Goal: Use online tool/utility: Utilize a website feature to perform a specific function

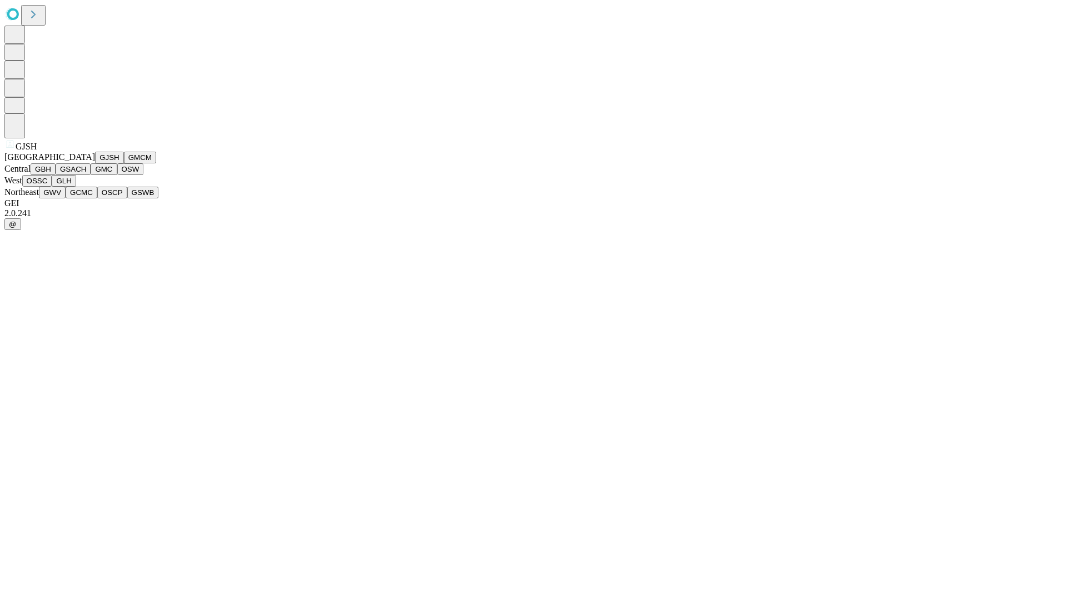
click at [95, 163] on button "GJSH" at bounding box center [109, 158] width 29 height 12
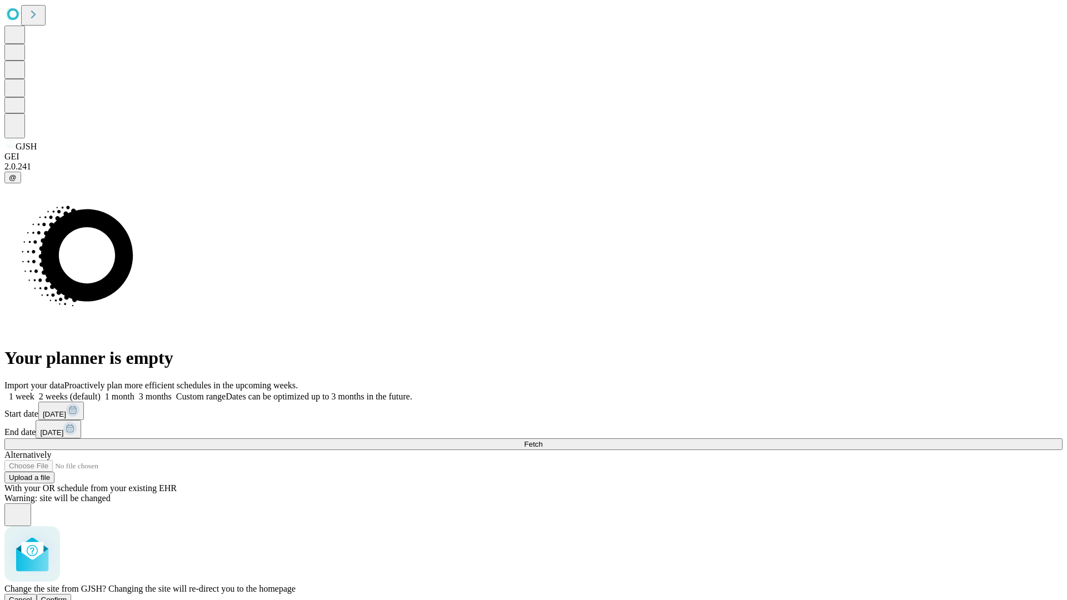
click at [67, 596] on span "Confirm" at bounding box center [54, 600] width 26 height 8
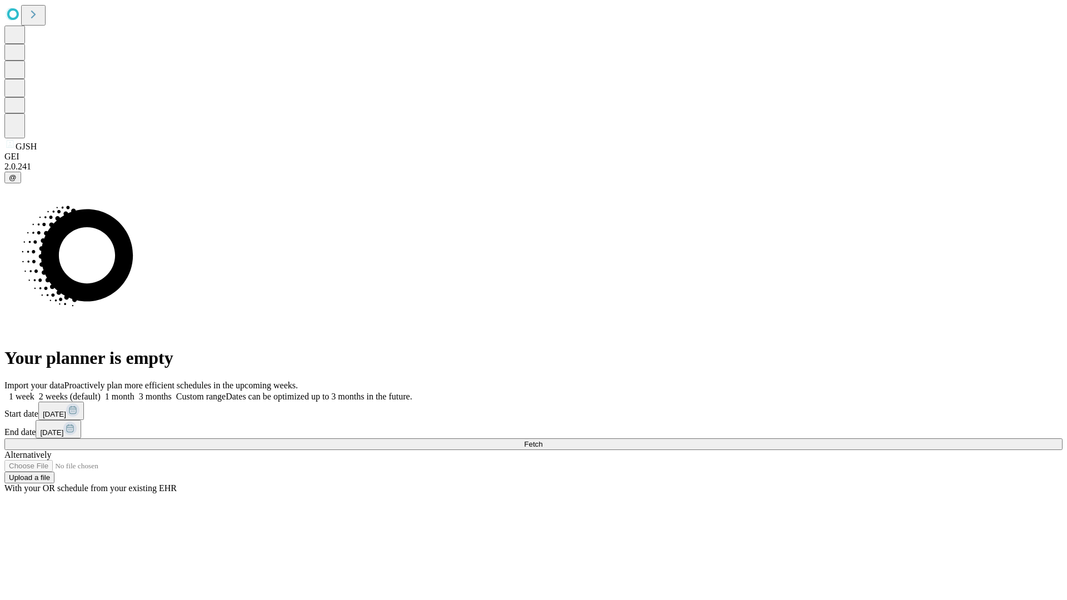
click at [34, 392] on label "1 week" at bounding box center [19, 396] width 30 height 9
click at [542, 440] on span "Fetch" at bounding box center [533, 444] width 18 height 8
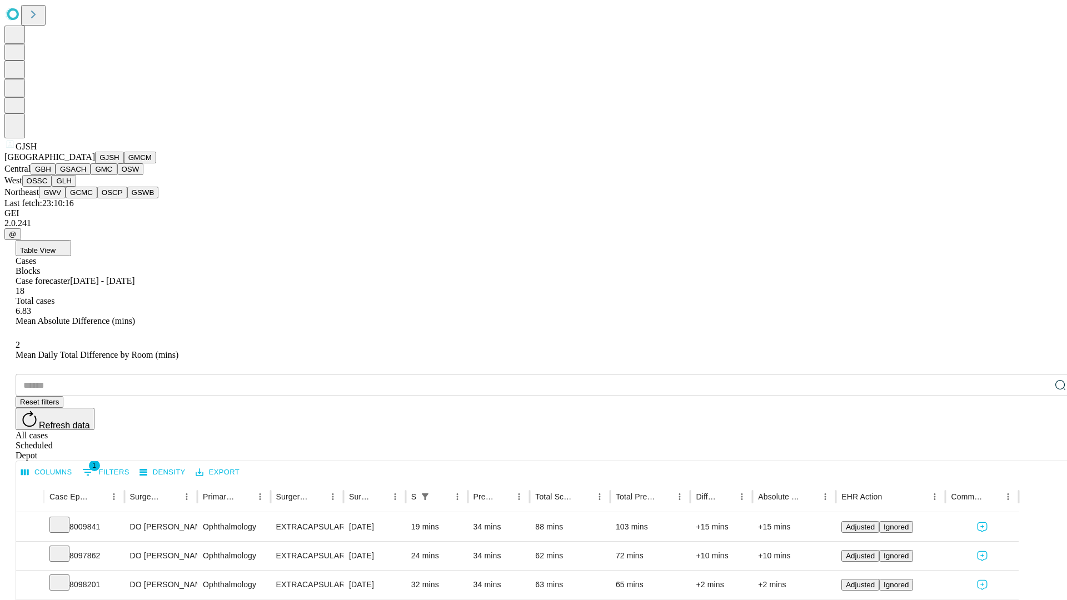
click at [124, 163] on button "GMCM" at bounding box center [140, 158] width 32 height 12
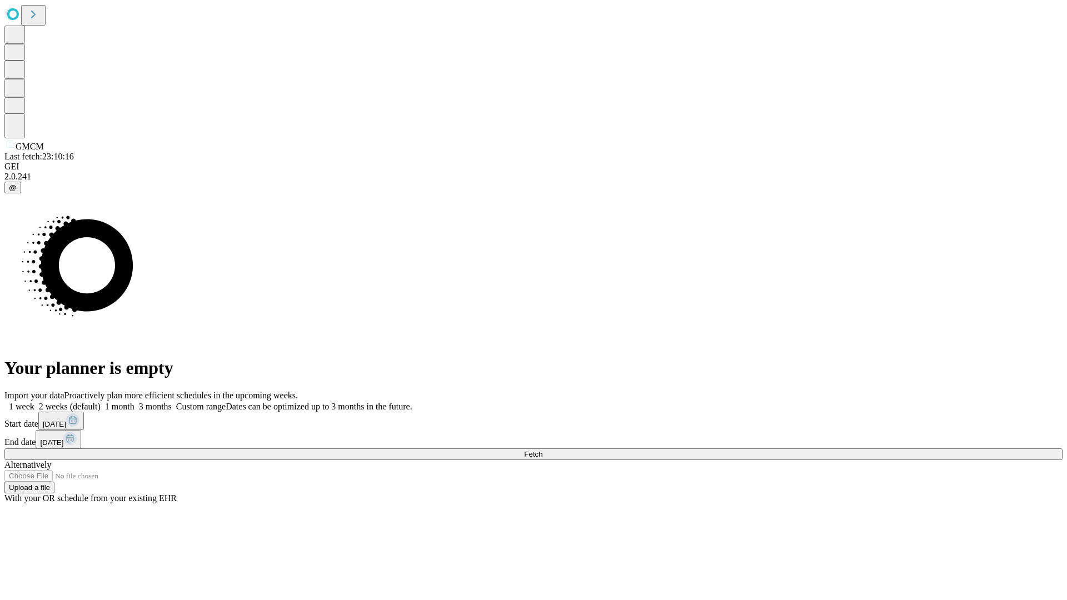
click at [34, 402] on label "1 week" at bounding box center [19, 406] width 30 height 9
click at [542, 450] on span "Fetch" at bounding box center [533, 454] width 18 height 8
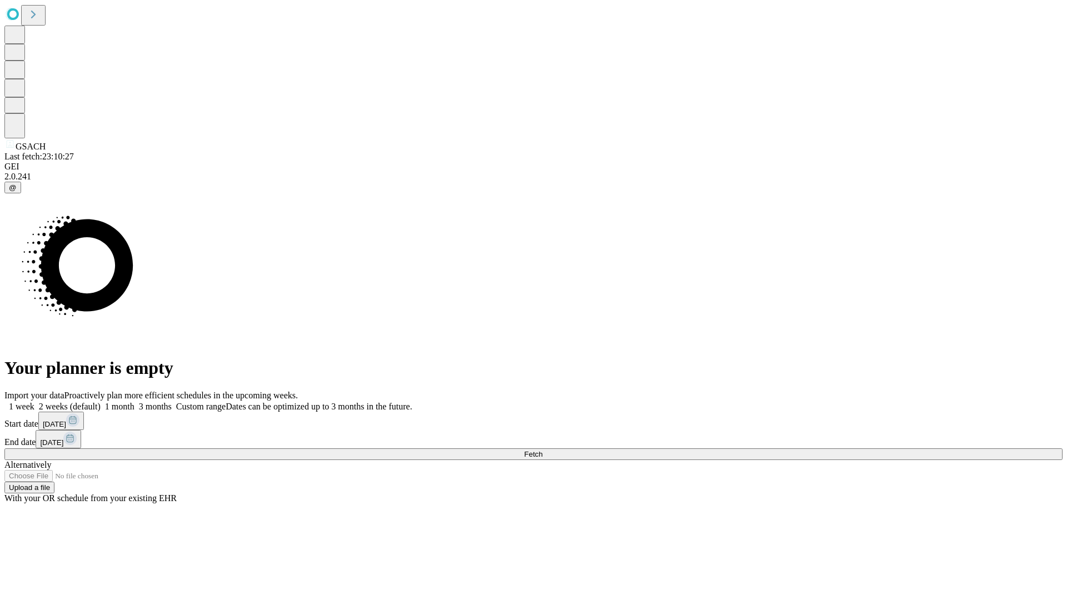
click at [34, 402] on label "1 week" at bounding box center [19, 406] width 30 height 9
click at [542, 450] on span "Fetch" at bounding box center [533, 454] width 18 height 8
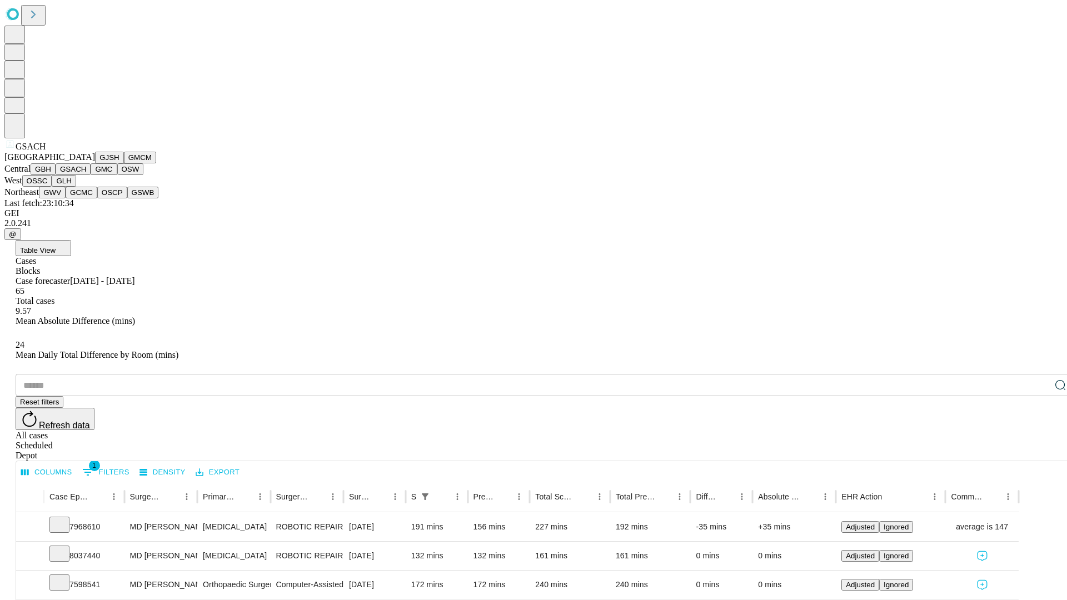
click at [91, 175] on button "GMC" at bounding box center [104, 169] width 26 height 12
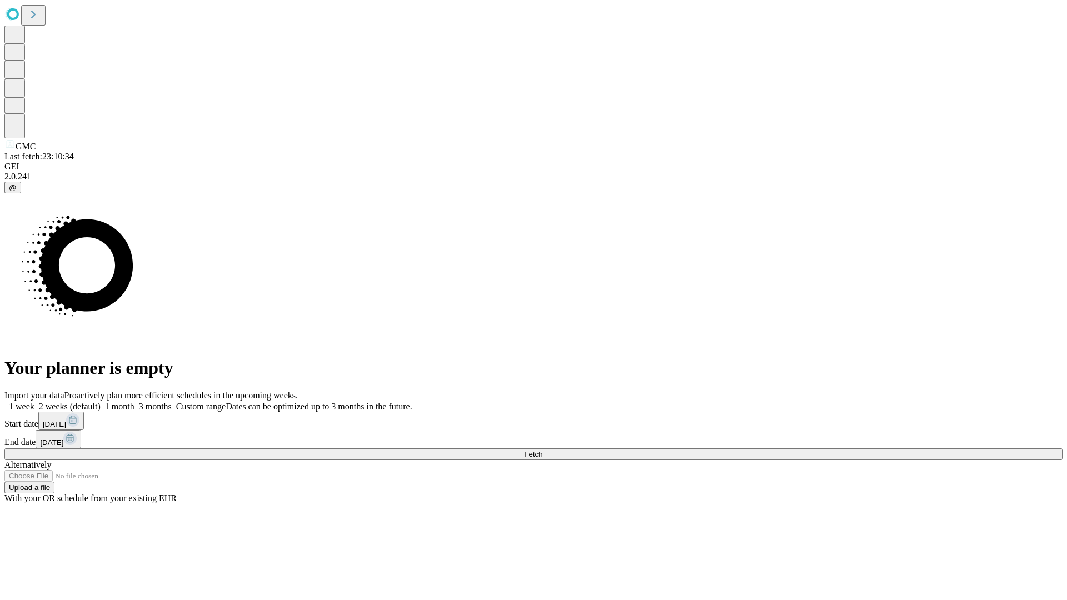
click at [34, 402] on label "1 week" at bounding box center [19, 406] width 30 height 9
click at [542, 450] on span "Fetch" at bounding box center [533, 454] width 18 height 8
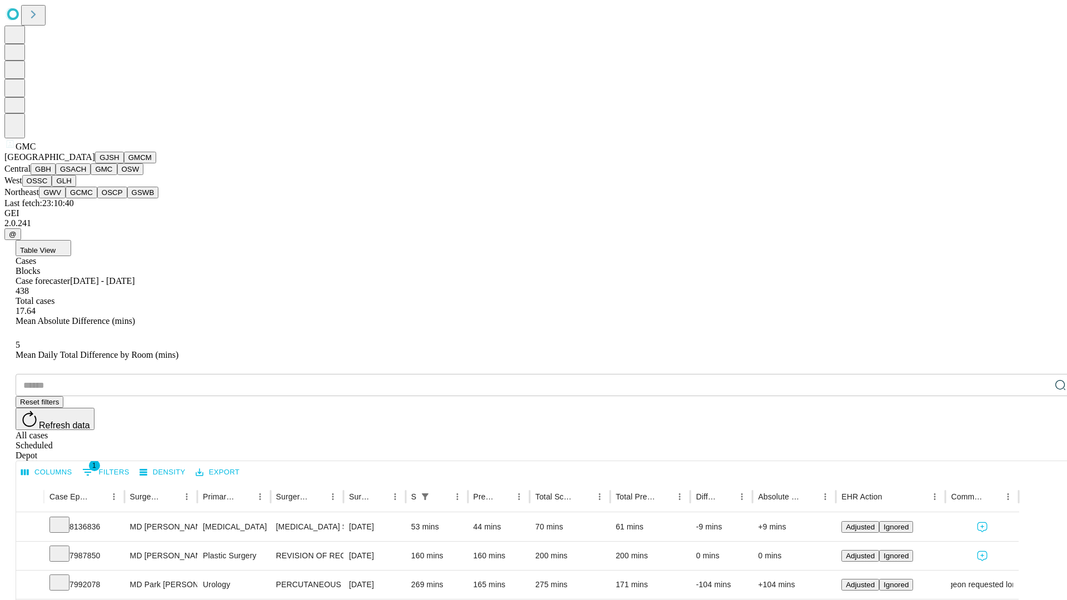
click at [117, 175] on button "OSW" at bounding box center [130, 169] width 27 height 12
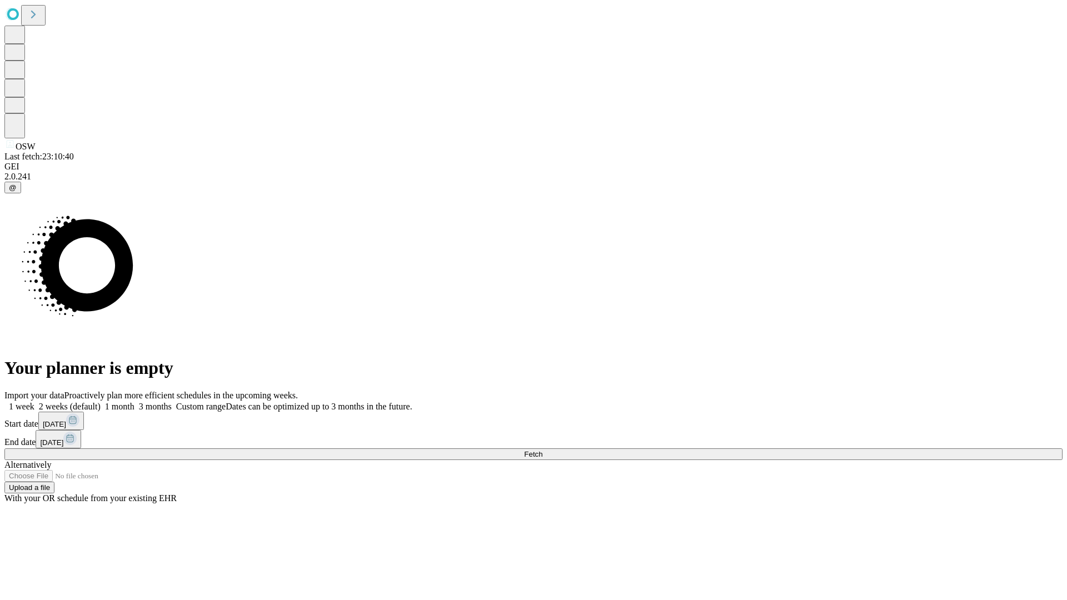
click at [34, 402] on label "1 week" at bounding box center [19, 406] width 30 height 9
click at [542, 450] on span "Fetch" at bounding box center [533, 454] width 18 height 8
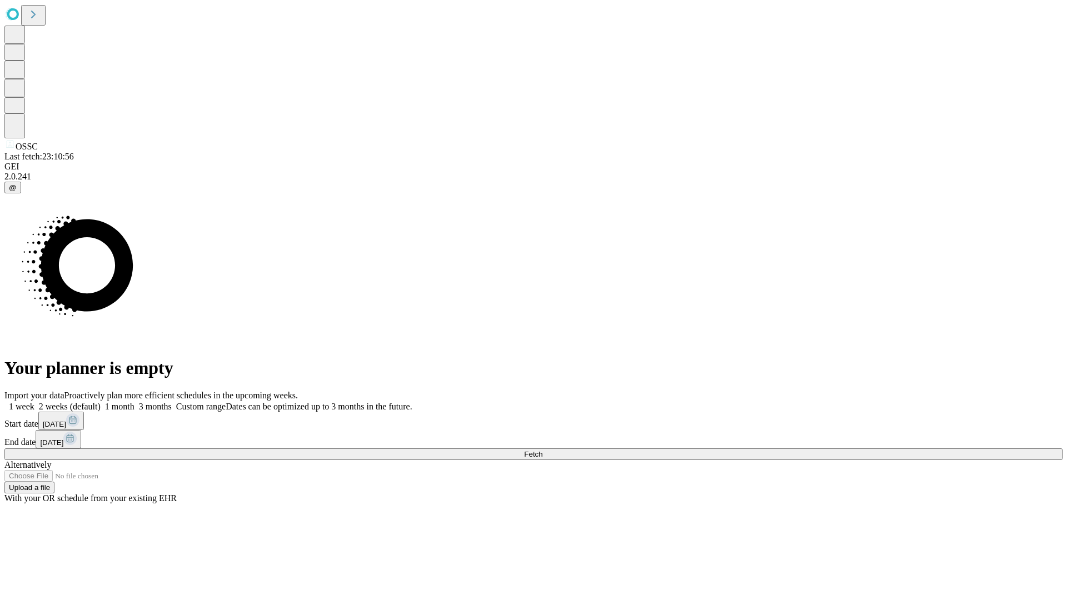
click at [34, 402] on label "1 week" at bounding box center [19, 406] width 30 height 9
click at [542, 450] on span "Fetch" at bounding box center [533, 454] width 18 height 8
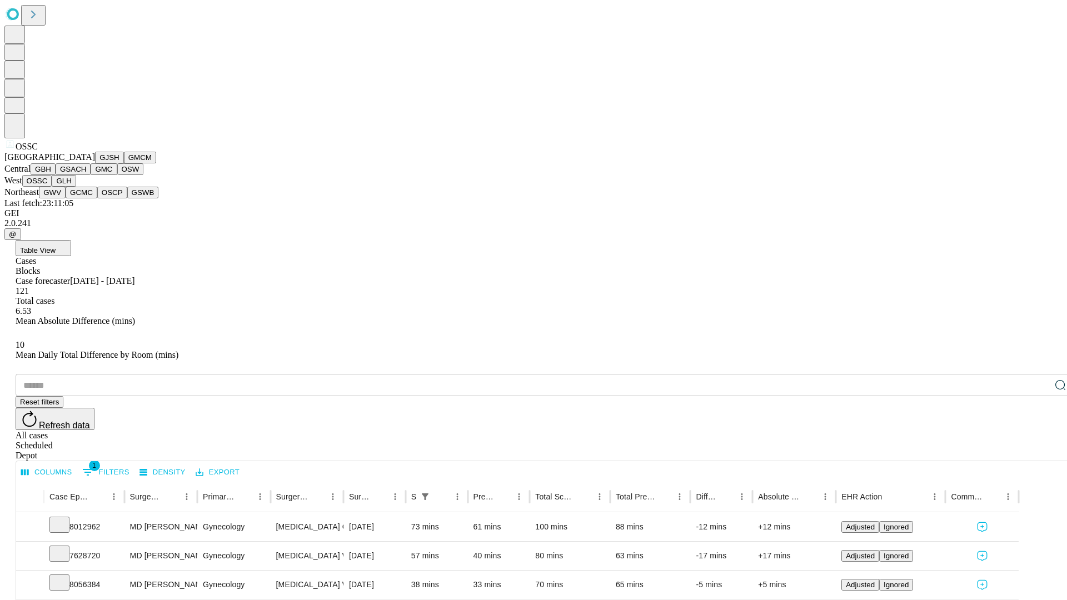
click at [76, 187] on button "GLH" at bounding box center [64, 181] width 24 height 12
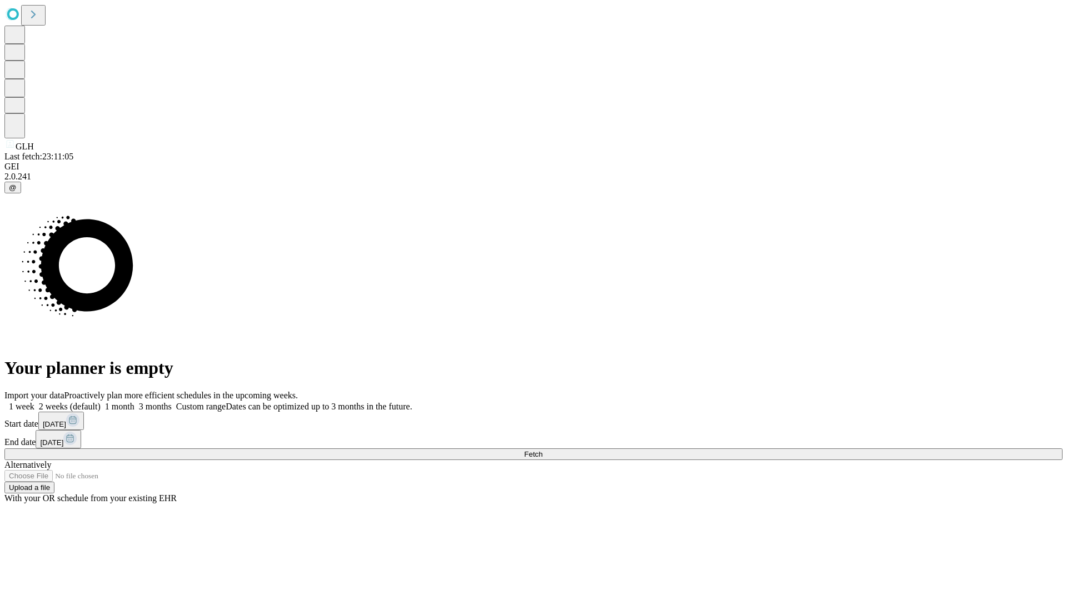
click at [34, 402] on label "1 week" at bounding box center [19, 406] width 30 height 9
click at [542, 450] on span "Fetch" at bounding box center [533, 454] width 18 height 8
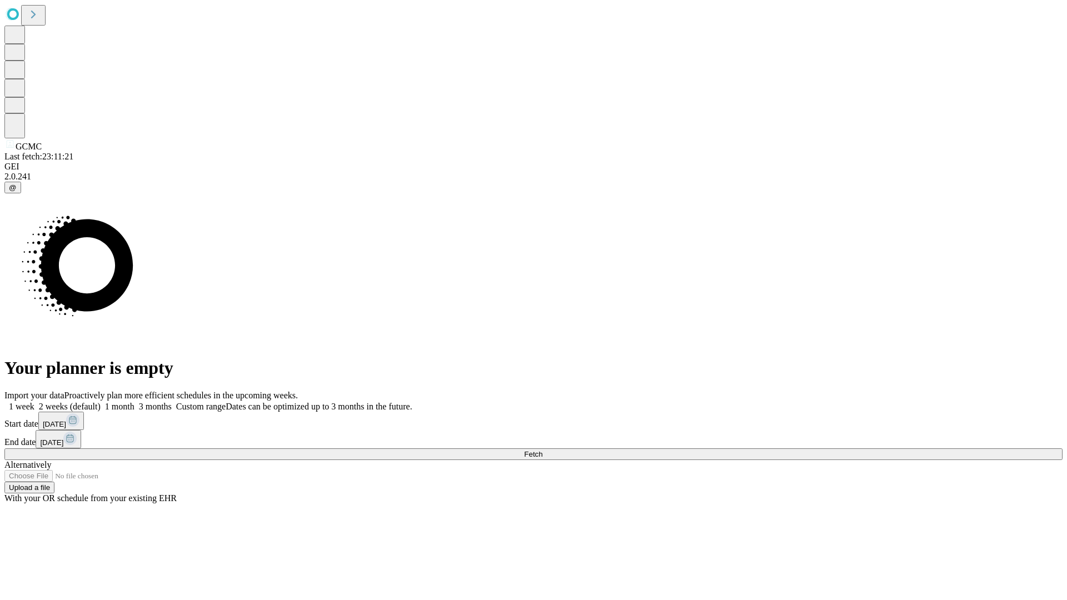
click at [34, 402] on label "1 week" at bounding box center [19, 406] width 30 height 9
click at [542, 450] on span "Fetch" at bounding box center [533, 454] width 18 height 8
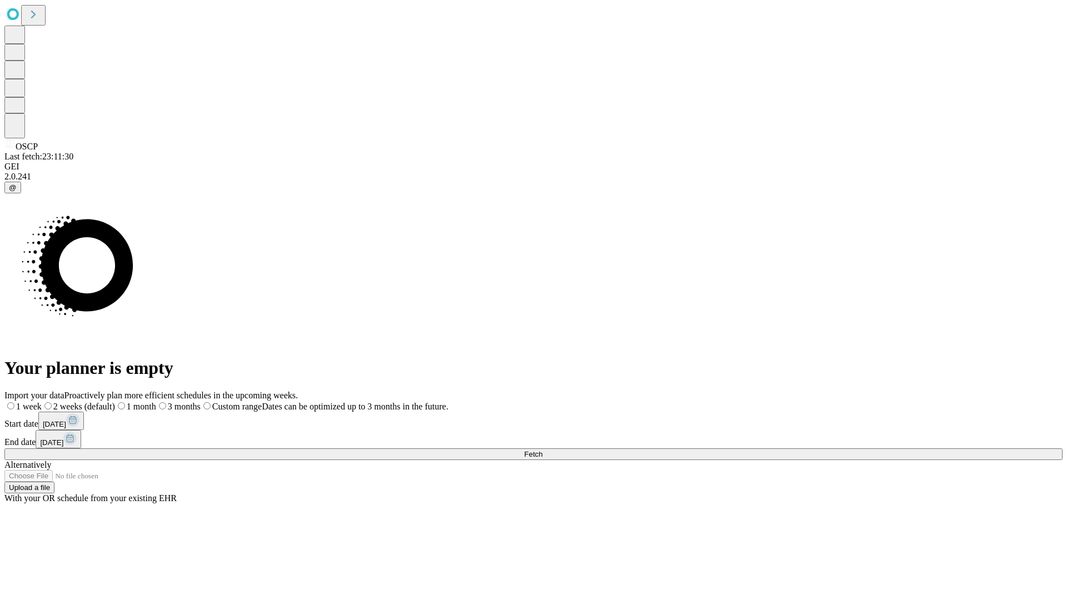
click at [542, 450] on span "Fetch" at bounding box center [533, 454] width 18 height 8
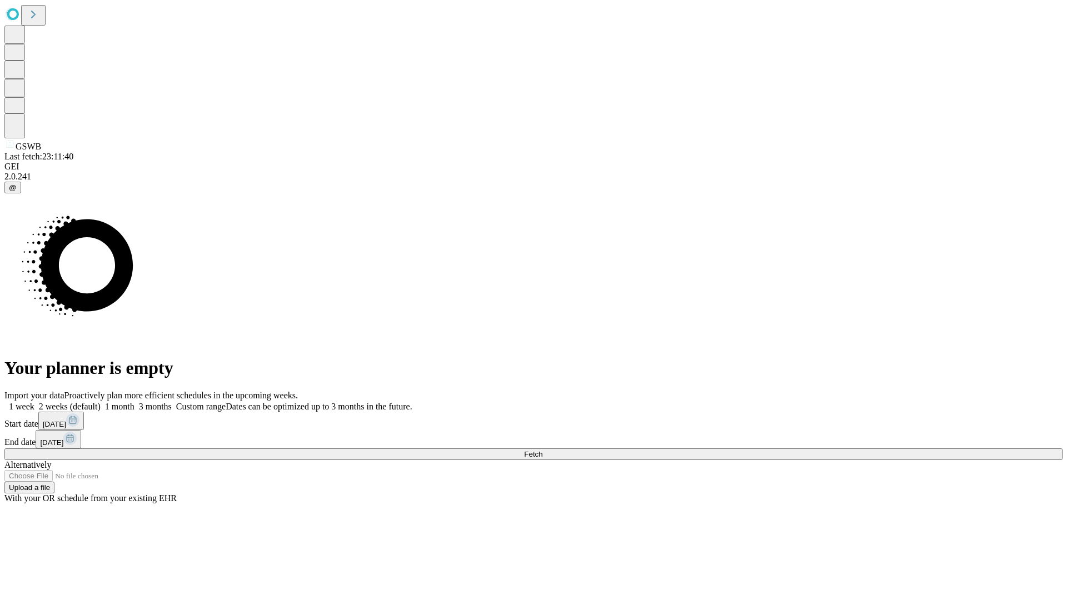
click at [34, 402] on label "1 week" at bounding box center [19, 406] width 30 height 9
click at [542, 450] on span "Fetch" at bounding box center [533, 454] width 18 height 8
